Goal: Information Seeking & Learning: Learn about a topic

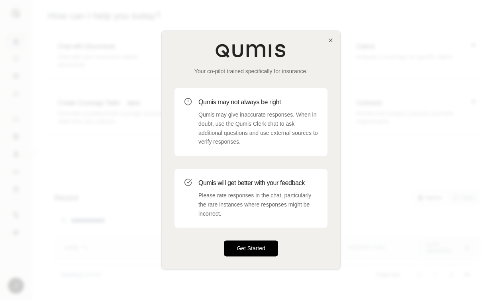
click at [252, 247] on button "Get Started" at bounding box center [251, 249] width 54 height 16
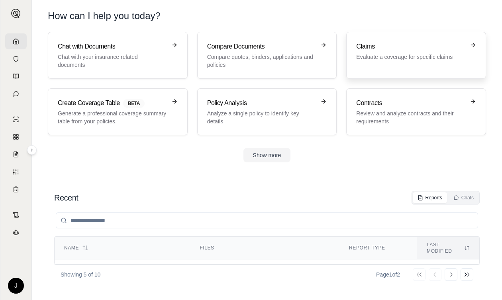
click at [386, 54] on p "Evaluate a coverage for specific claims" at bounding box center [410, 57] width 109 height 8
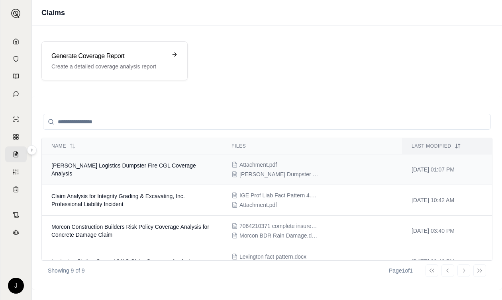
click at [175, 171] on span "[PERSON_NAME] Logistics Dumpster Fire CGL Coverage Analysis" at bounding box center [123, 169] width 145 height 14
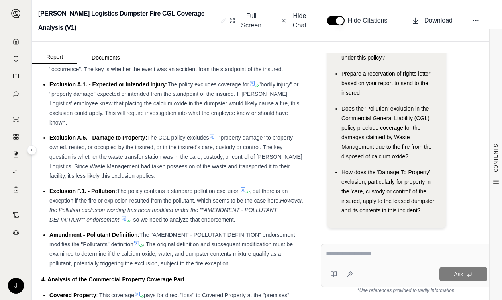
scroll to position [2866, 0]
